Goal: Ask a question

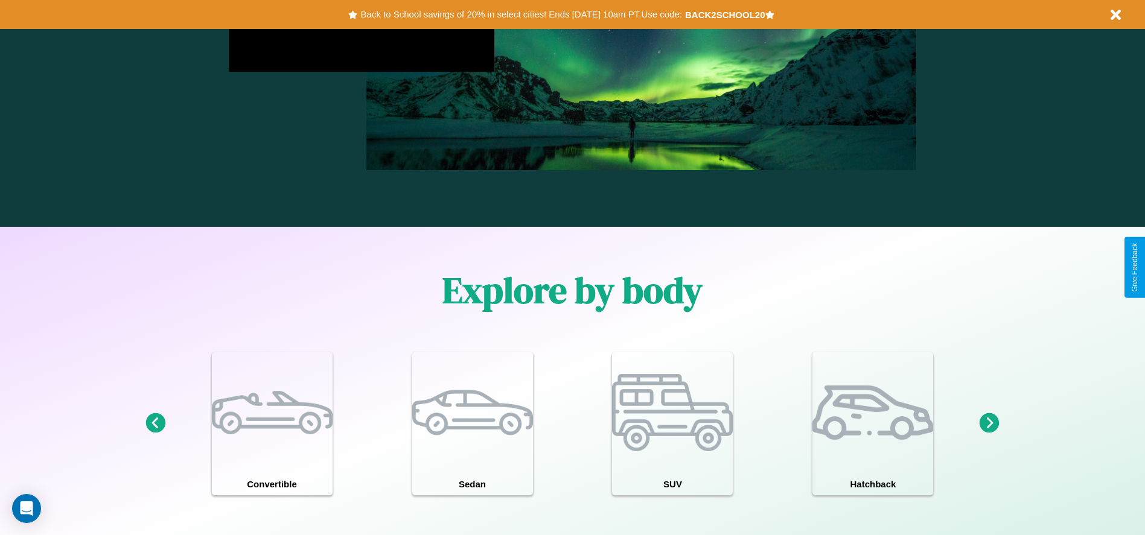
scroll to position [1731, 0]
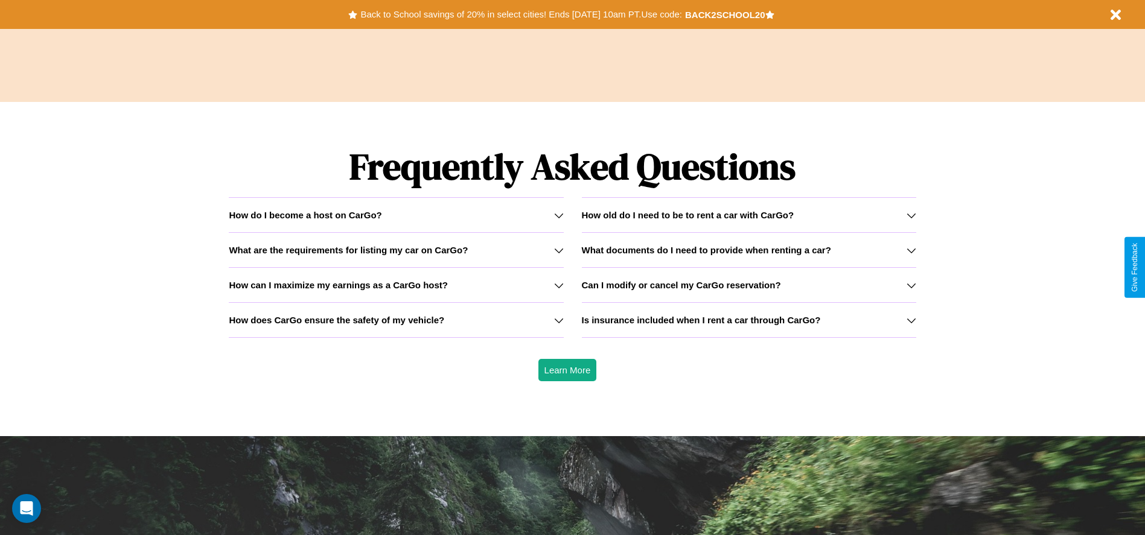
click at [396, 215] on div "How do I become a host on CarGo?" at bounding box center [396, 215] width 334 height 10
click at [748, 215] on h3 "How old do I need to be to rent a car with CarGo?" at bounding box center [688, 215] width 212 height 10
click at [558, 250] on icon at bounding box center [559, 251] width 10 height 10
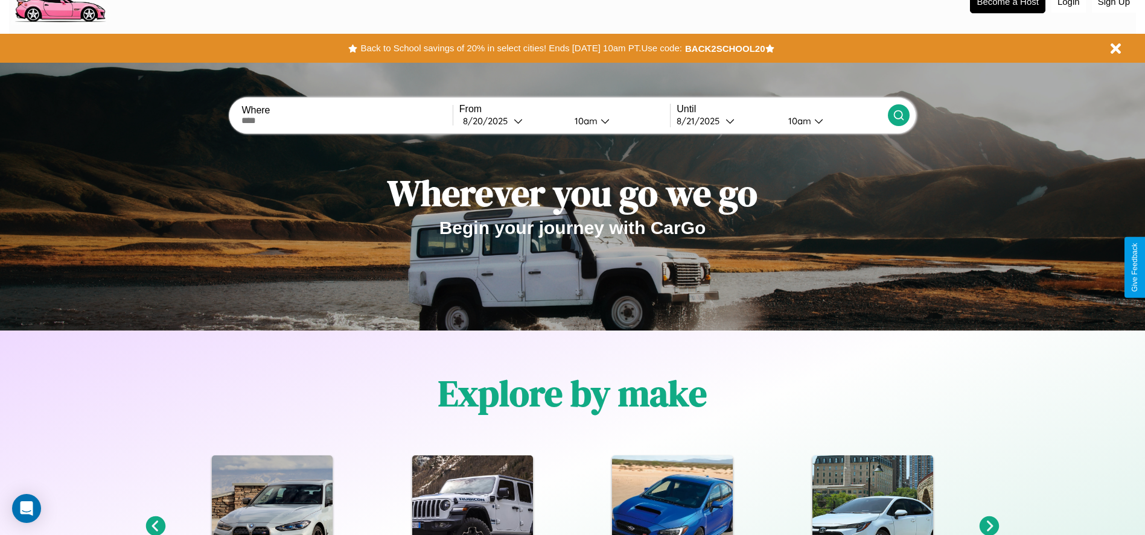
scroll to position [0, 0]
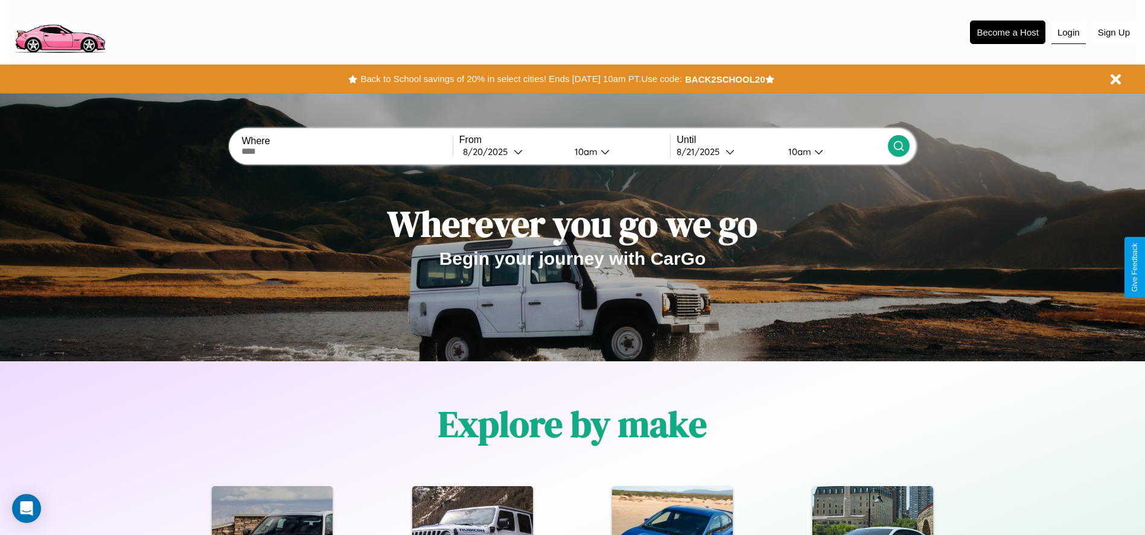
click at [1068, 32] on button "Login" at bounding box center [1068, 32] width 34 height 23
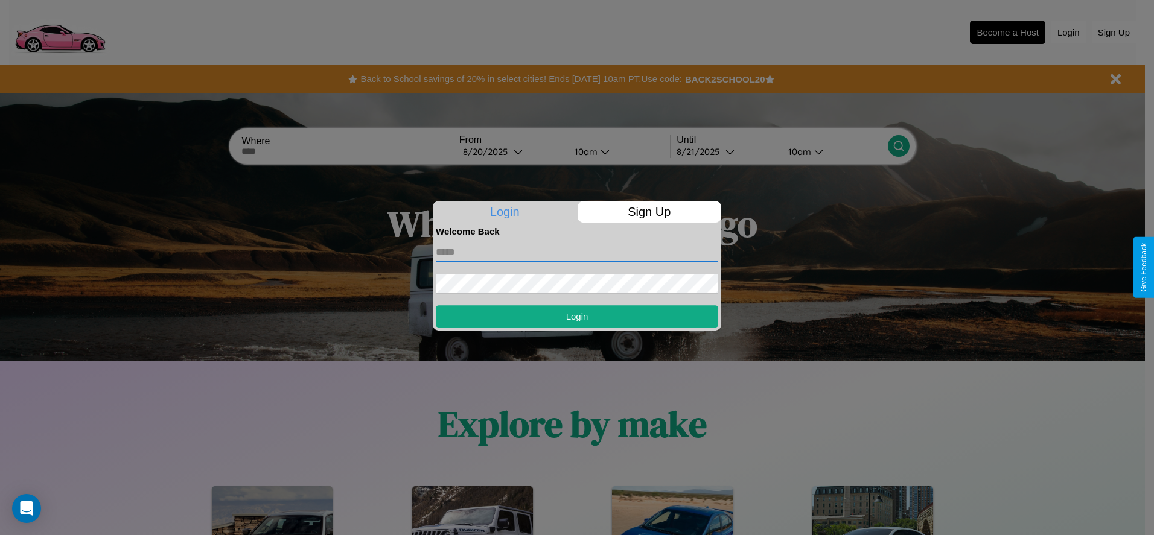
click at [577, 252] on input "text" at bounding box center [577, 252] width 282 height 19
type input "**********"
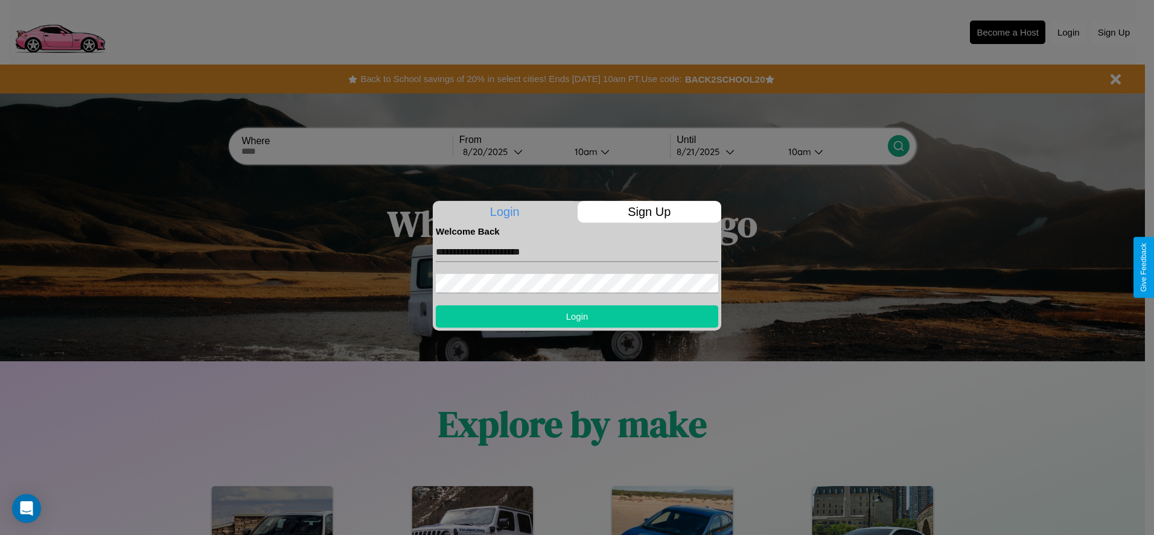
click at [577, 316] on button "Login" at bounding box center [577, 316] width 282 height 22
